Goal: Find specific page/section: Find specific page/section

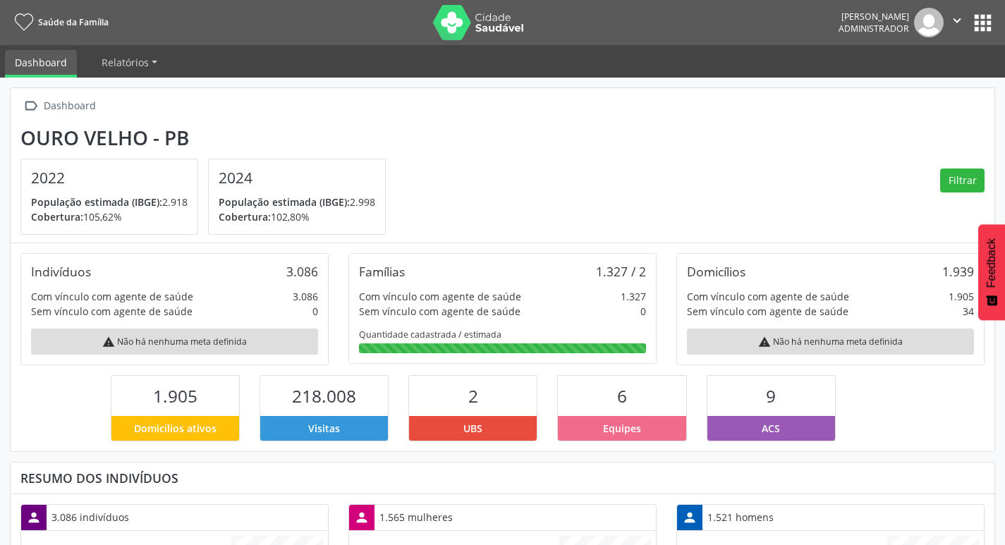
scroll to position [234, 328]
click at [988, 20] on button "apps" at bounding box center [983, 23] width 25 height 25
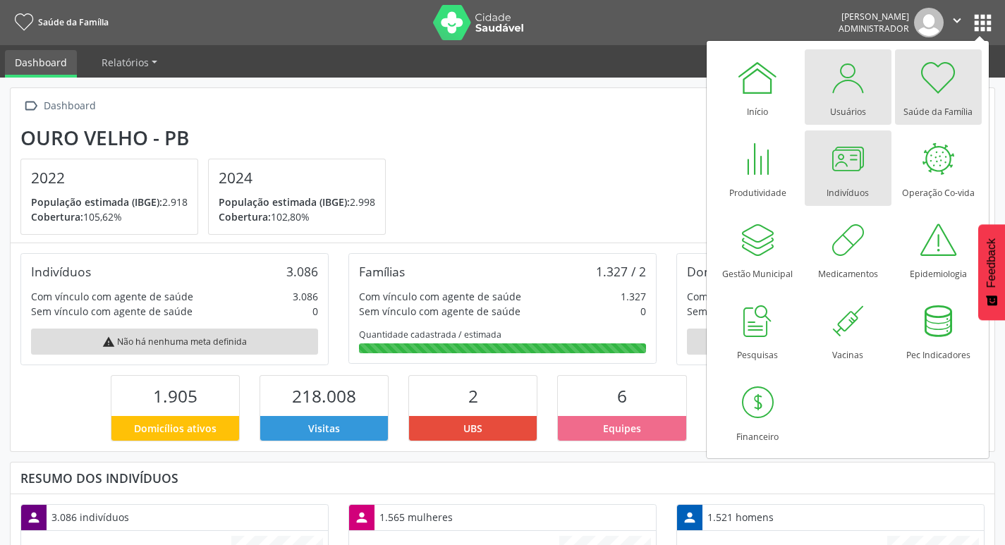
drag, startPoint x: 839, startPoint y: 171, endPoint x: 876, endPoint y: 85, distance: 94.2
click at [839, 171] on div at bounding box center [848, 159] width 42 height 42
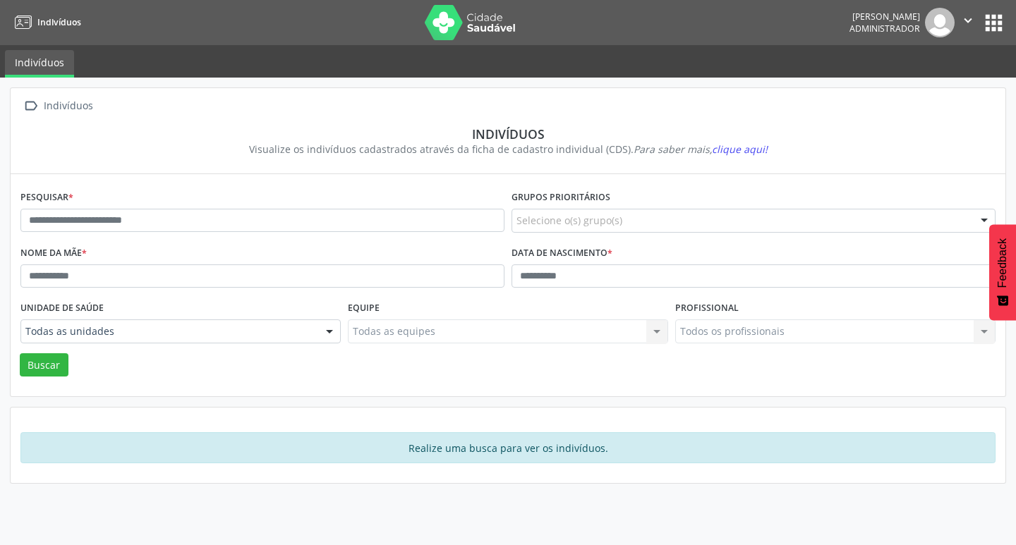
click at [992, 20] on button "apps" at bounding box center [993, 23] width 25 height 25
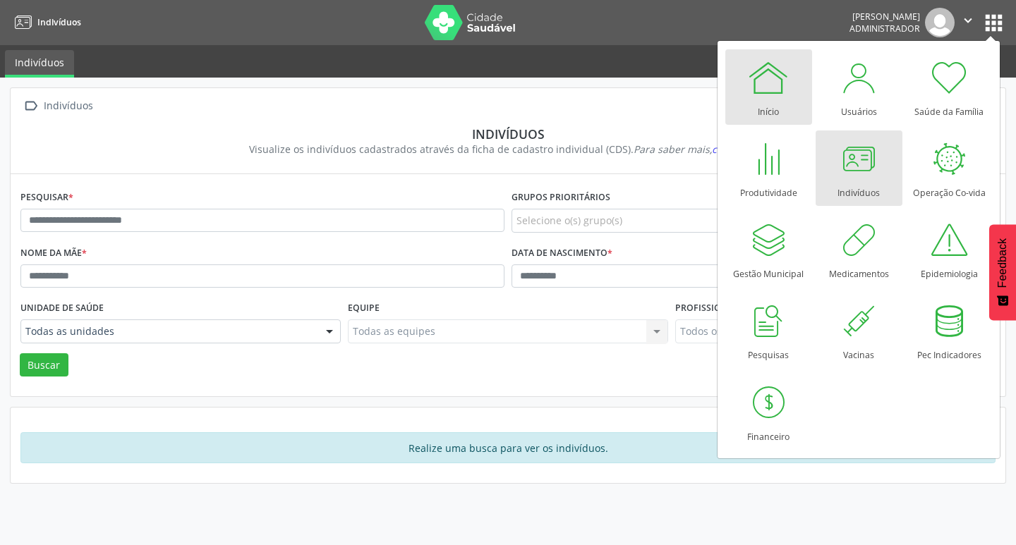
click at [753, 87] on div at bounding box center [768, 77] width 42 height 42
